Goal: Find specific page/section: Find specific page/section

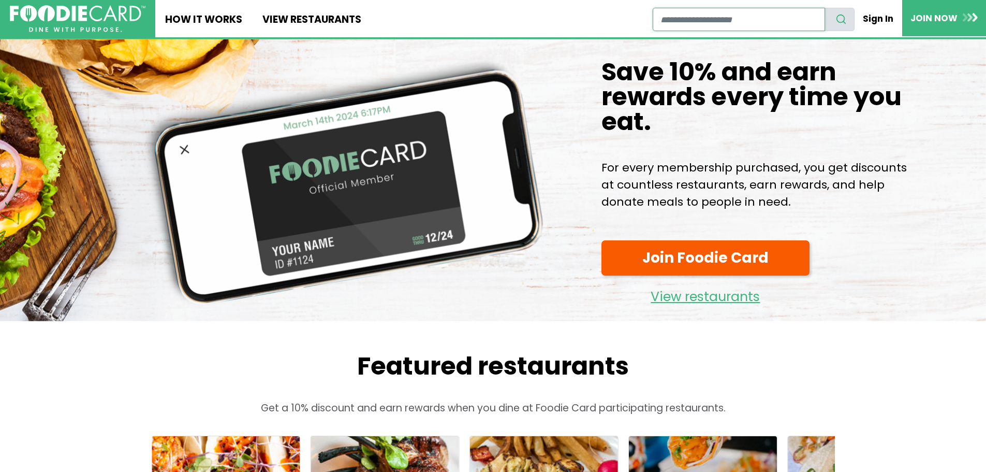
click at [714, 16] on input "restaurant search" at bounding box center [739, 19] width 172 height 23
type input "**********"
click at [841, 23] on use "search" at bounding box center [841, 19] width 9 height 9
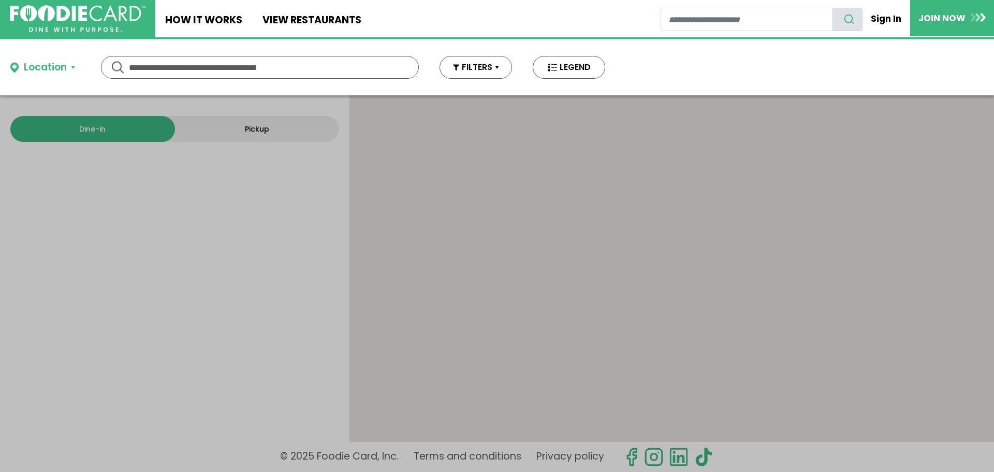
type input "**********"
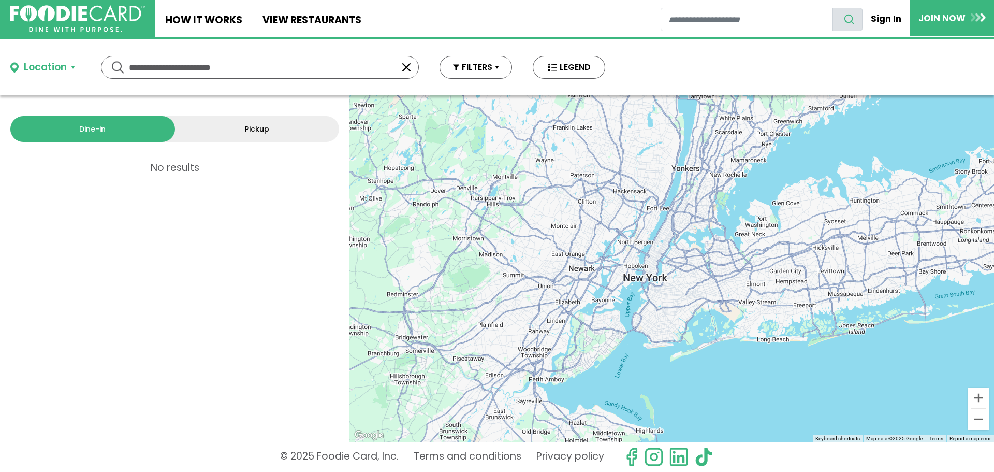
click at [49, 70] on div "Location" at bounding box center [45, 67] width 43 height 15
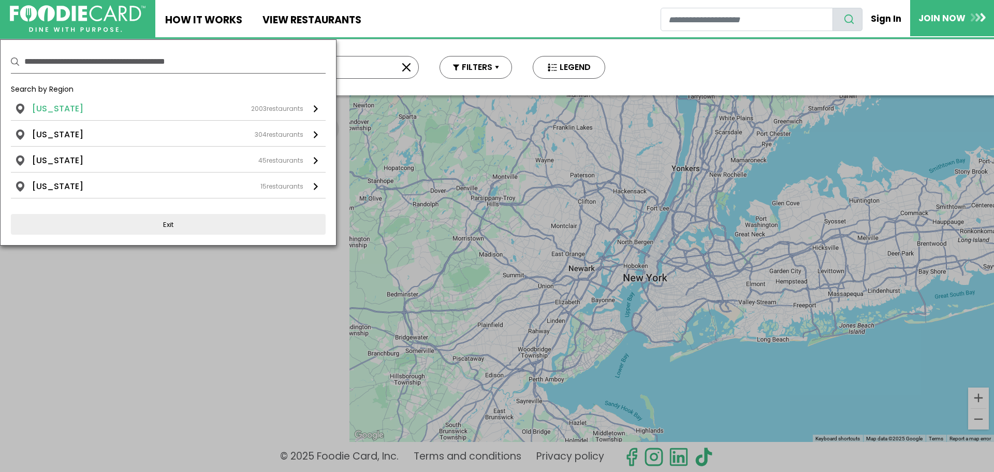
click at [62, 109] on li "[US_STATE]" at bounding box center [57, 109] width 51 height 12
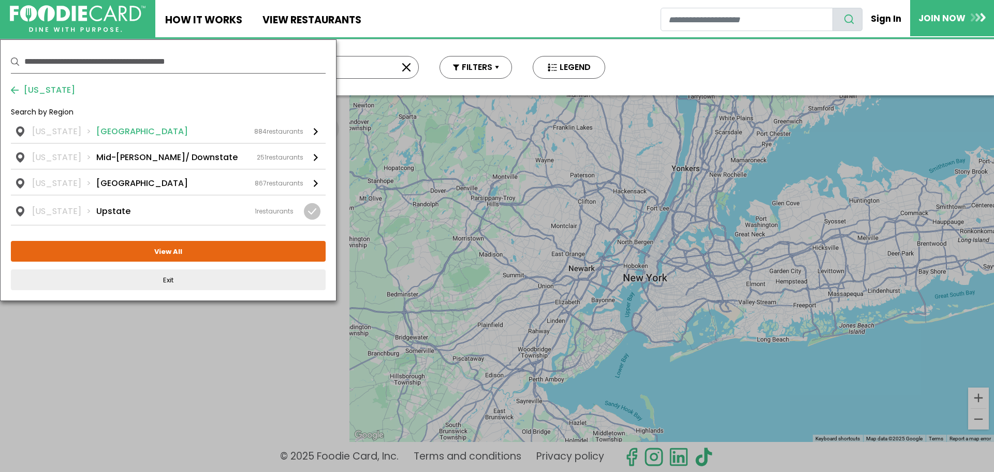
click at [125, 133] on li "[GEOGRAPHIC_DATA]" at bounding box center [142, 131] width 92 height 12
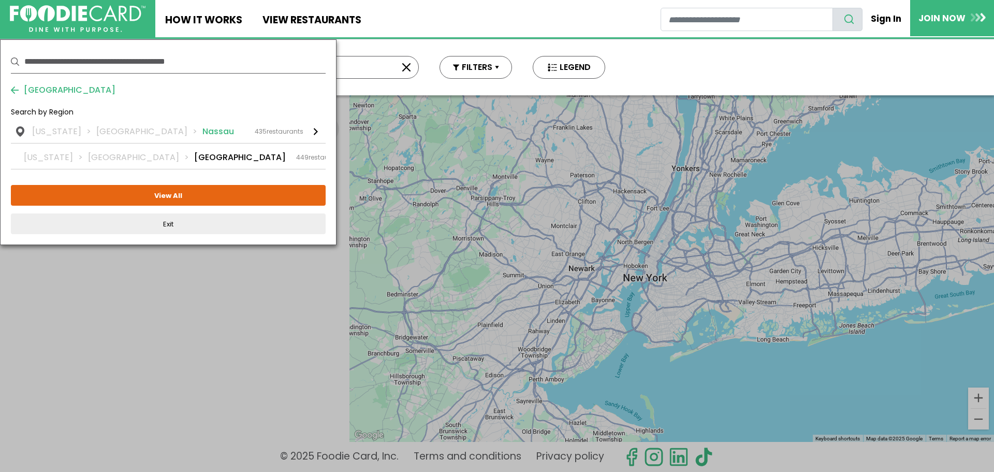
click at [202, 130] on li "Nassau" at bounding box center [218, 131] width 32 height 12
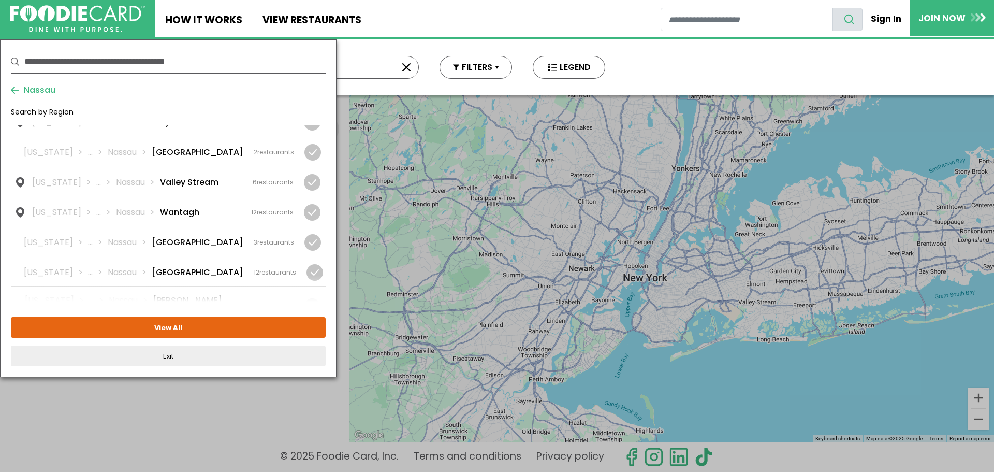
scroll to position [1476, 0]
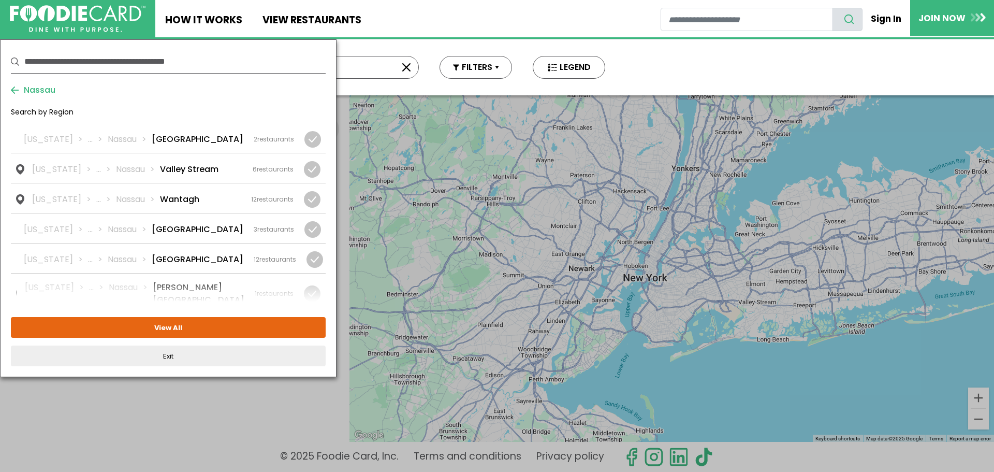
click at [167, 352] on li "Woodbury" at bounding box center [182, 358] width 44 height 12
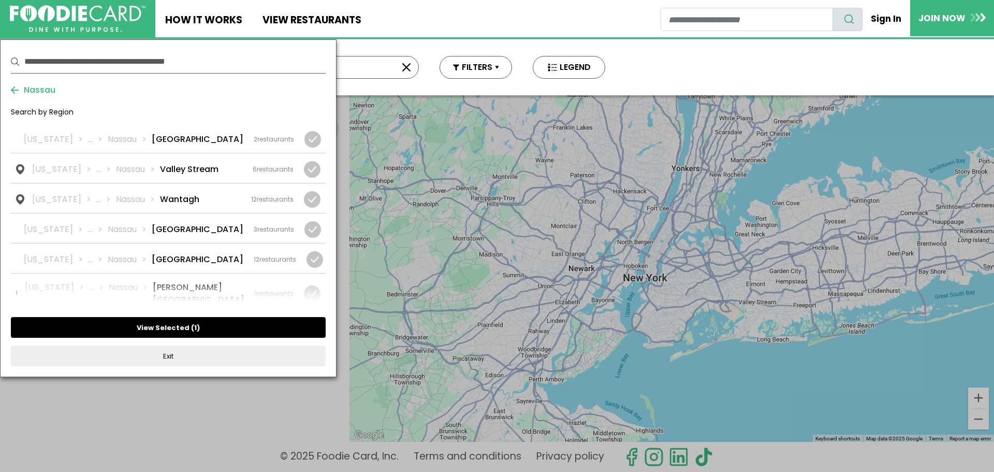
click at [178, 328] on button "View Selected ( 1 )" at bounding box center [168, 327] width 315 height 21
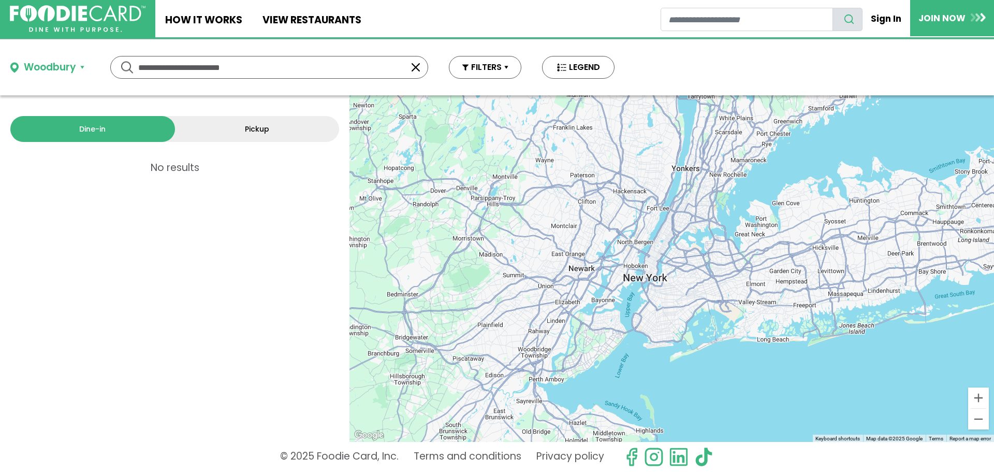
click at [420, 67] on button "button" at bounding box center [416, 67] width 12 height 12
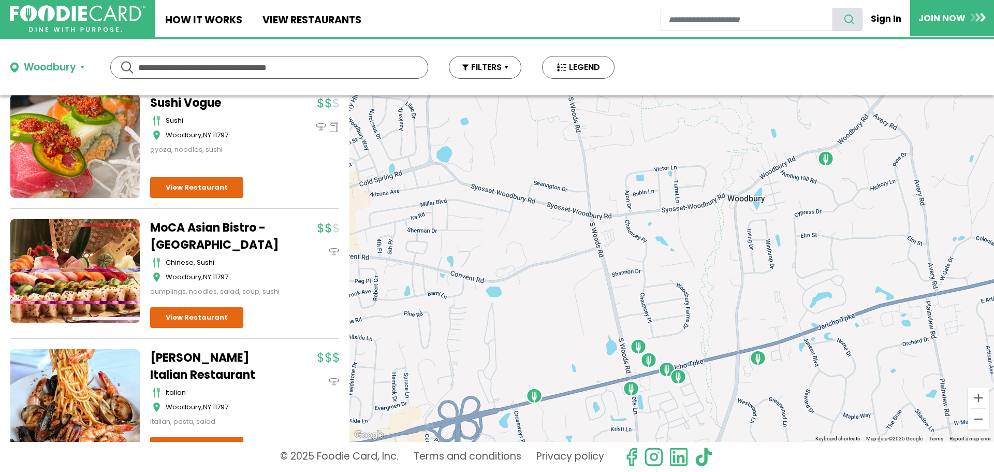
scroll to position [904, 0]
